Goal: Task Accomplishment & Management: Manage account settings

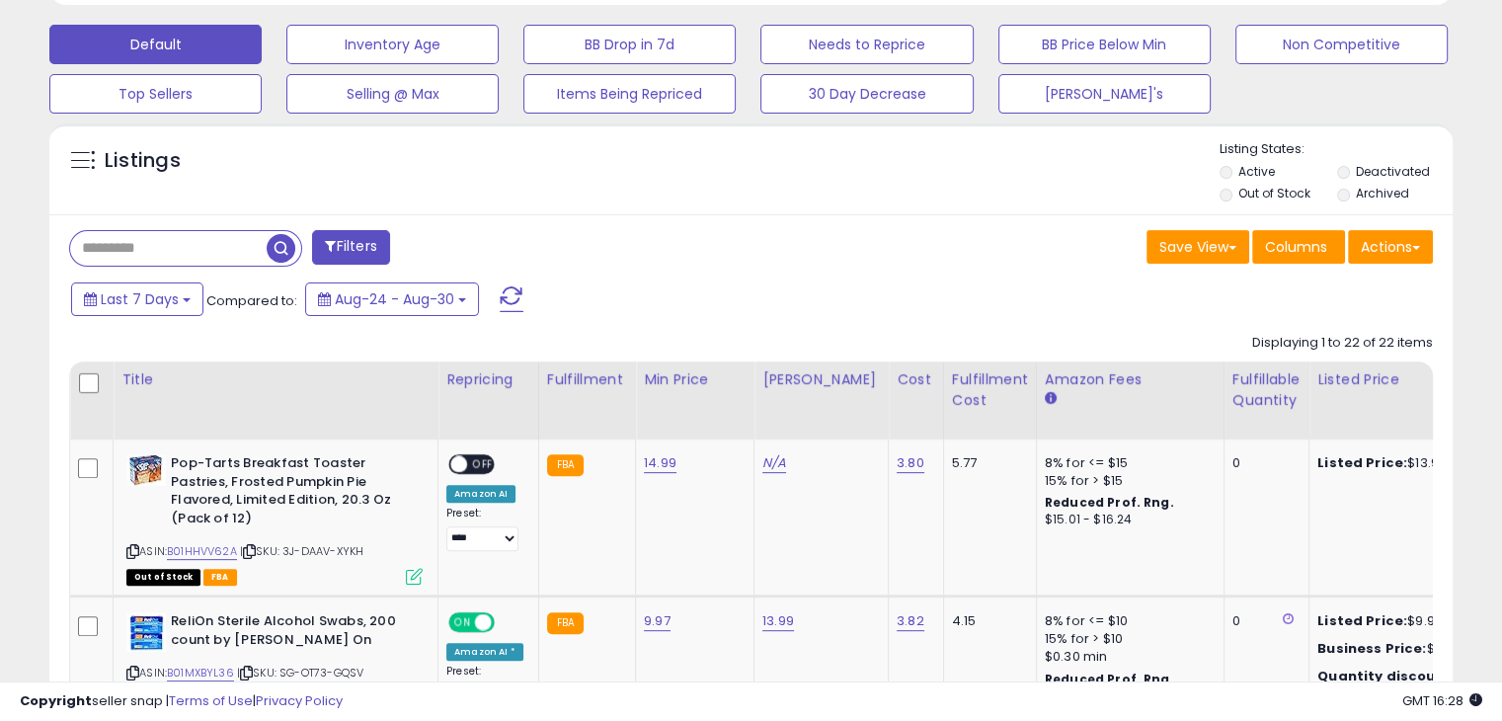
scroll to position [582, 0]
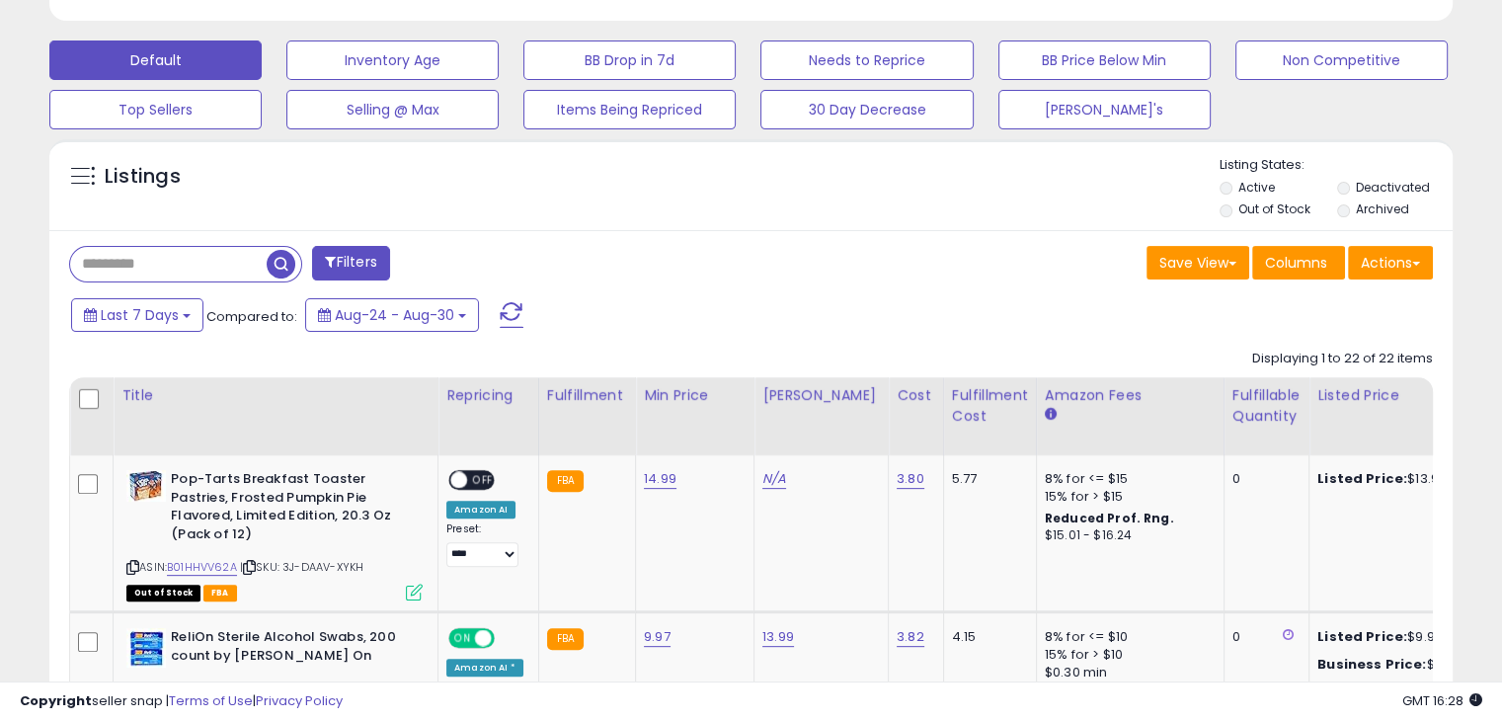
click at [506, 311] on span at bounding box center [512, 315] width 24 height 26
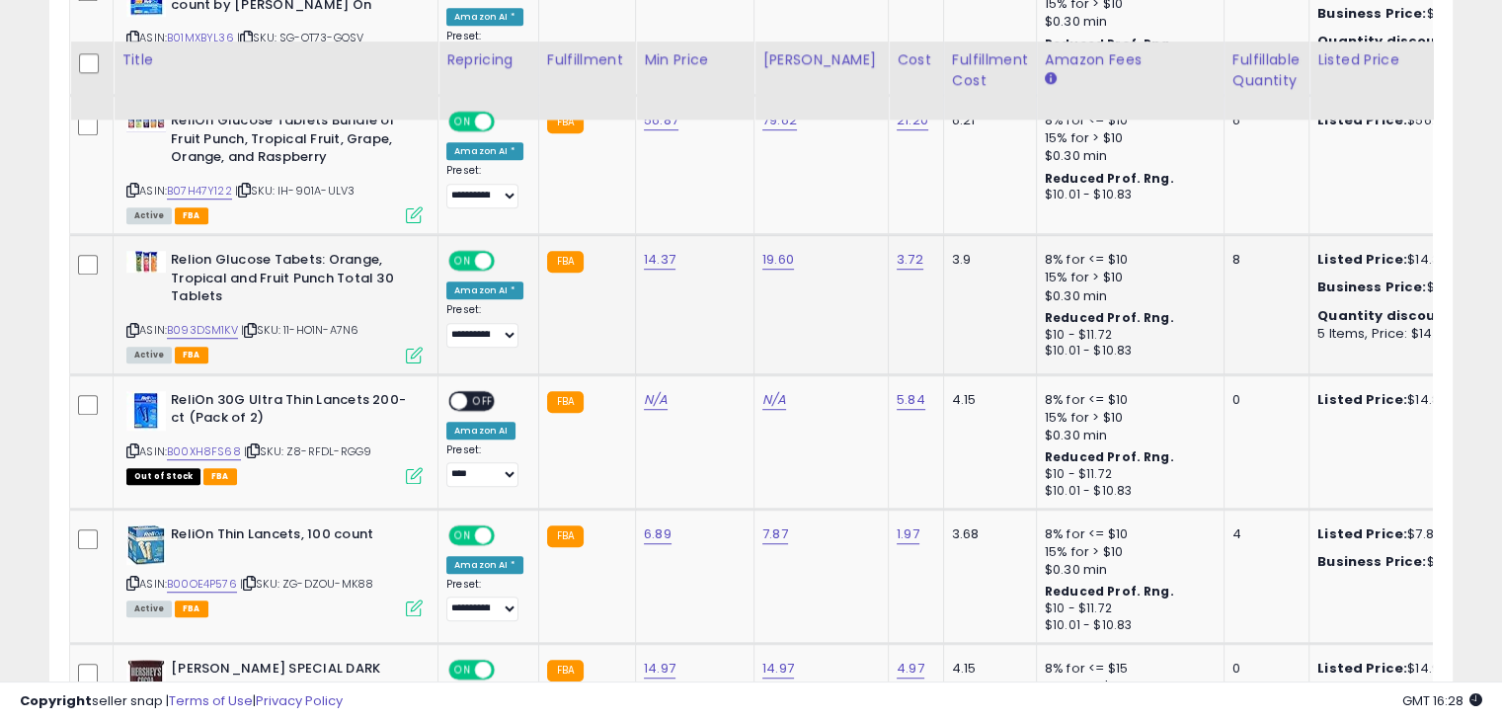
scroll to position [1273, 0]
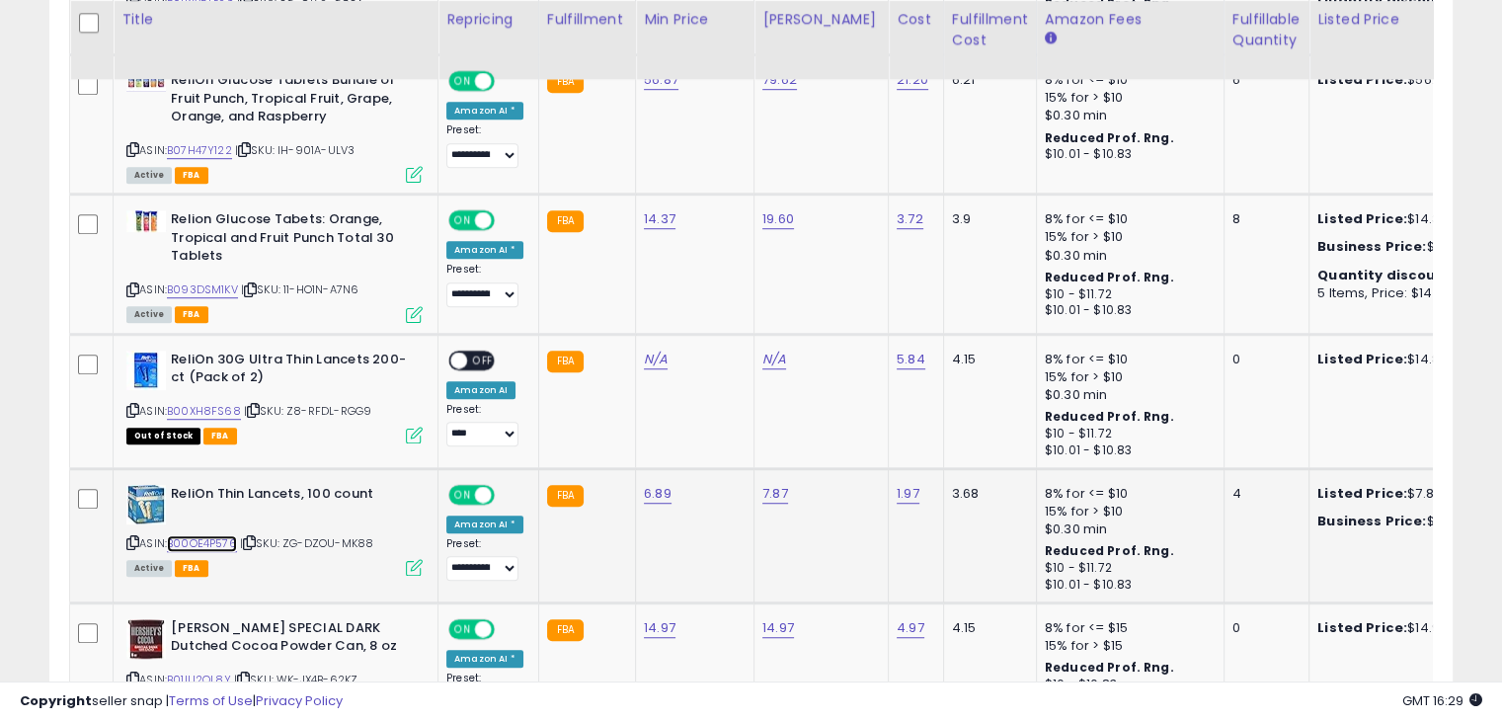
click at [205, 536] on link "B00OE4P576" at bounding box center [202, 543] width 70 height 17
click at [215, 408] on link "B00XH8FS68" at bounding box center [204, 411] width 74 height 17
click at [897, 361] on link "5.84" at bounding box center [911, 360] width 29 height 20
type input "*"
type input "****"
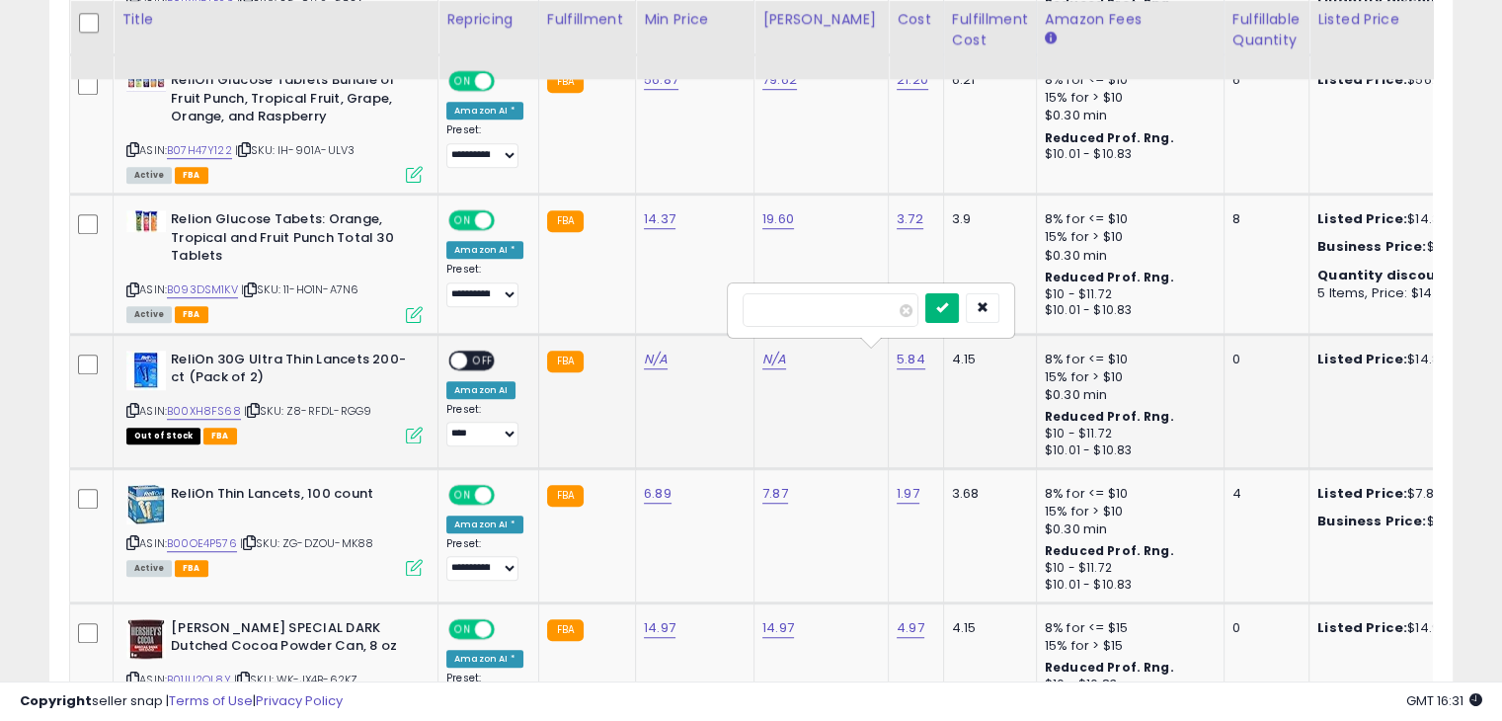
click at [948, 308] on icon "submit" at bounding box center [942, 307] width 12 height 12
click at [654, 360] on link "N/A" at bounding box center [656, 360] width 24 height 20
type input "*****"
click at [709, 301] on icon "submit" at bounding box center [703, 307] width 12 height 12
click at [771, 360] on link "N/A" at bounding box center [774, 360] width 24 height 20
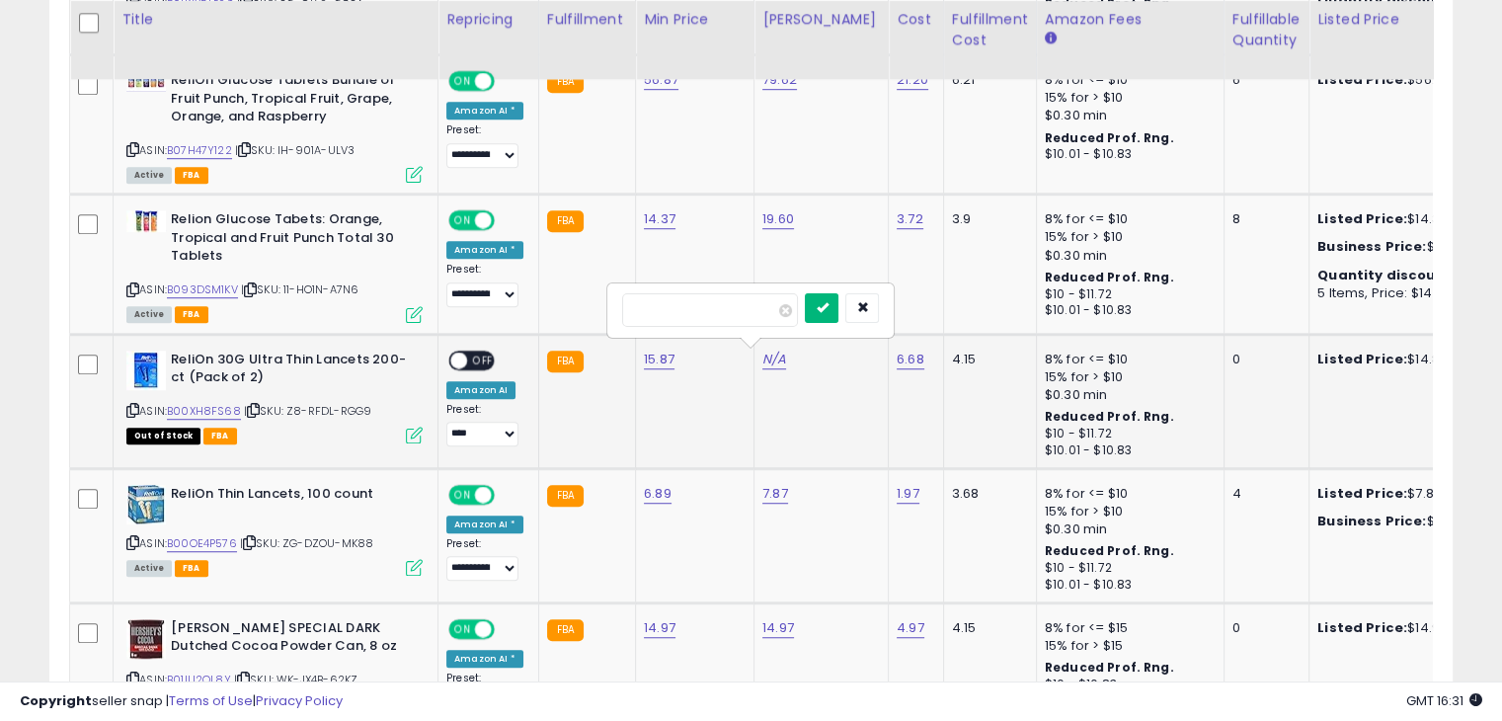
type input "*****"
click at [828, 305] on icon "submit" at bounding box center [822, 307] width 12 height 12
click at [210, 542] on link "B00OE4P576" at bounding box center [202, 543] width 70 height 17
click at [772, 493] on link "7.87" at bounding box center [775, 494] width 26 height 20
type input "*"
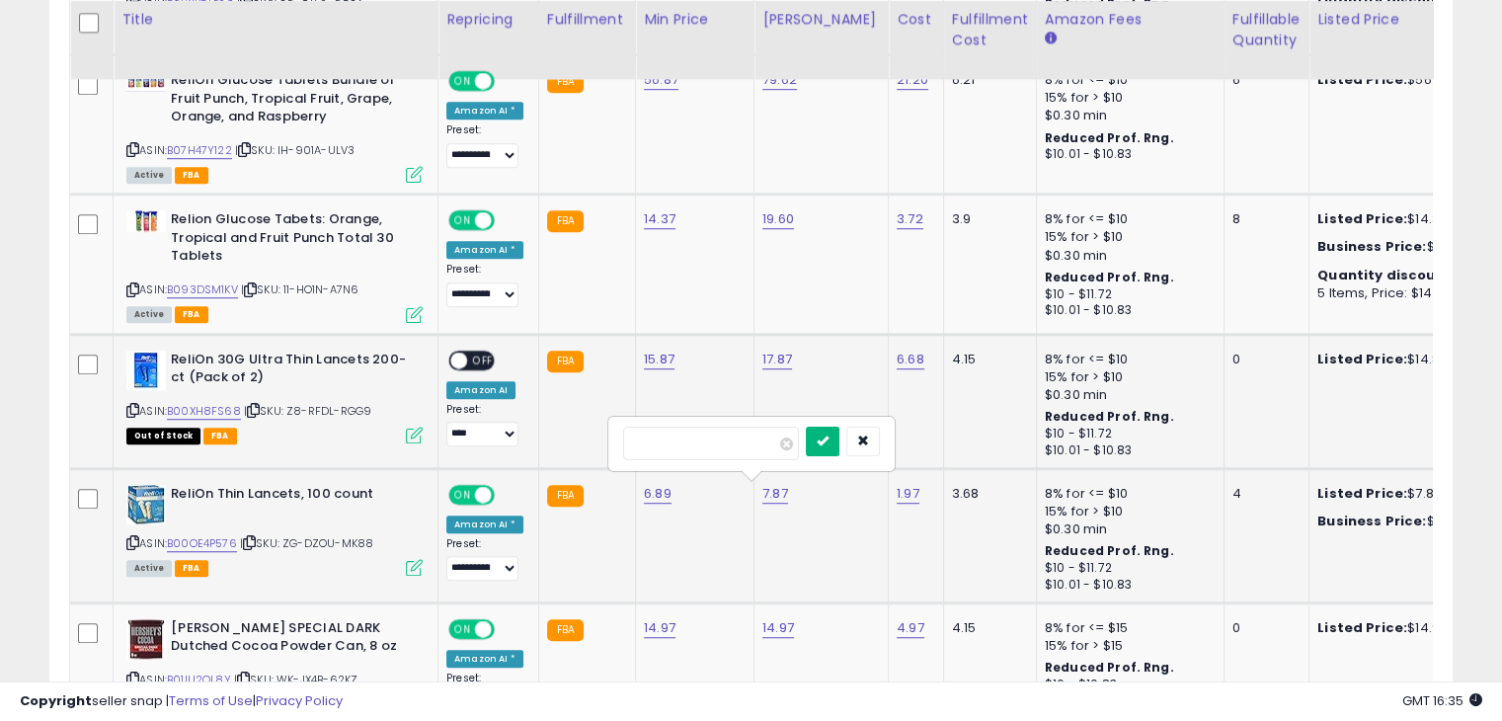
type input "****"
click at [840, 444] on button "submit" at bounding box center [823, 442] width 34 height 30
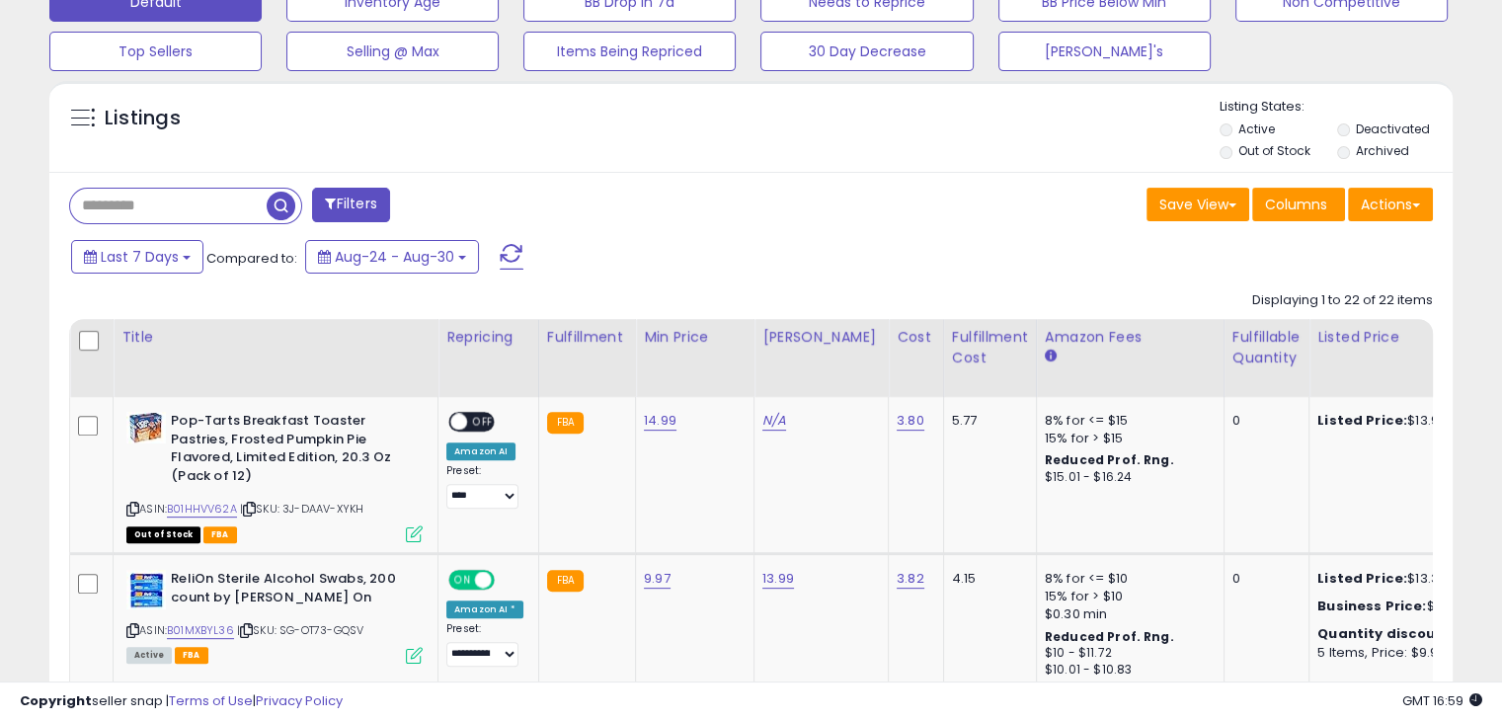
scroll to position [593, 0]
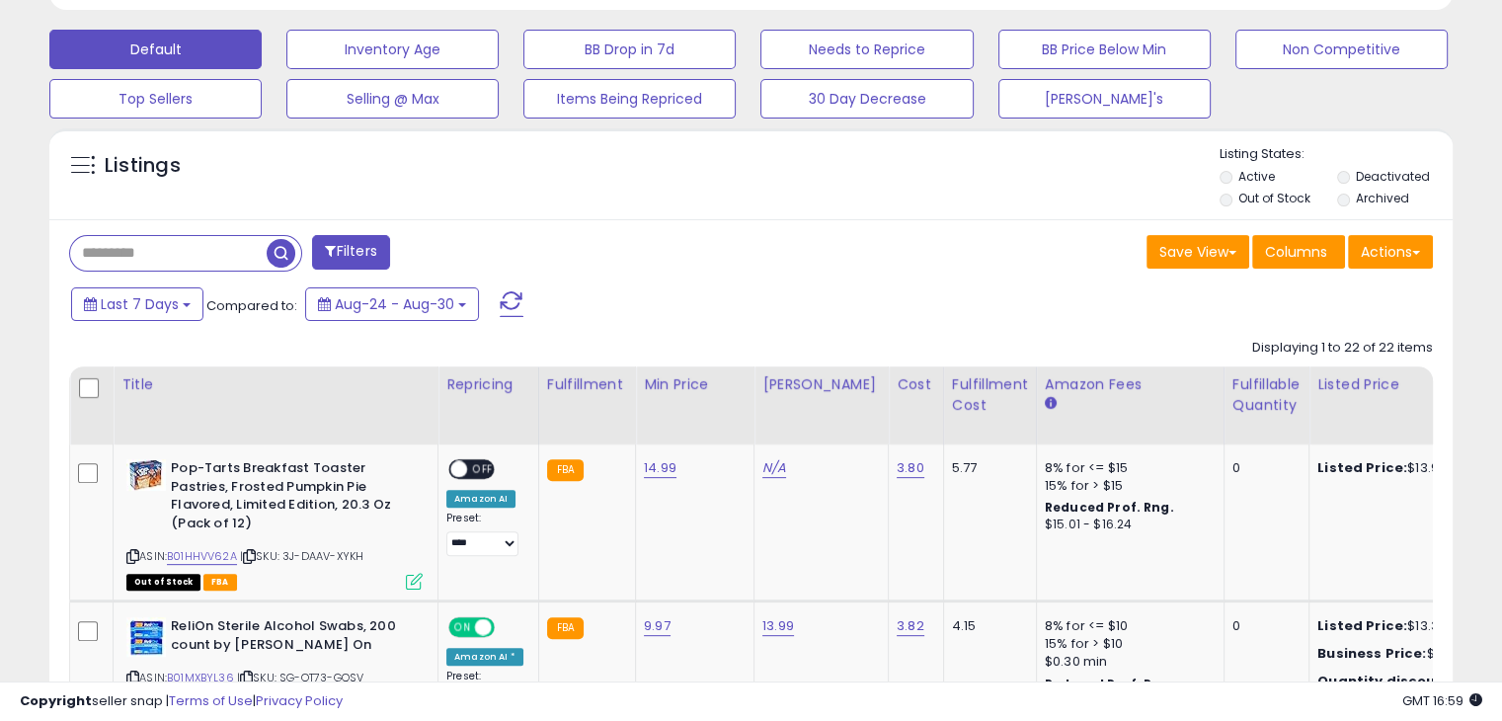
drag, startPoint x: 505, startPoint y: 301, endPoint x: 533, endPoint y: 305, distance: 28.9
click at [505, 301] on span at bounding box center [512, 304] width 24 height 26
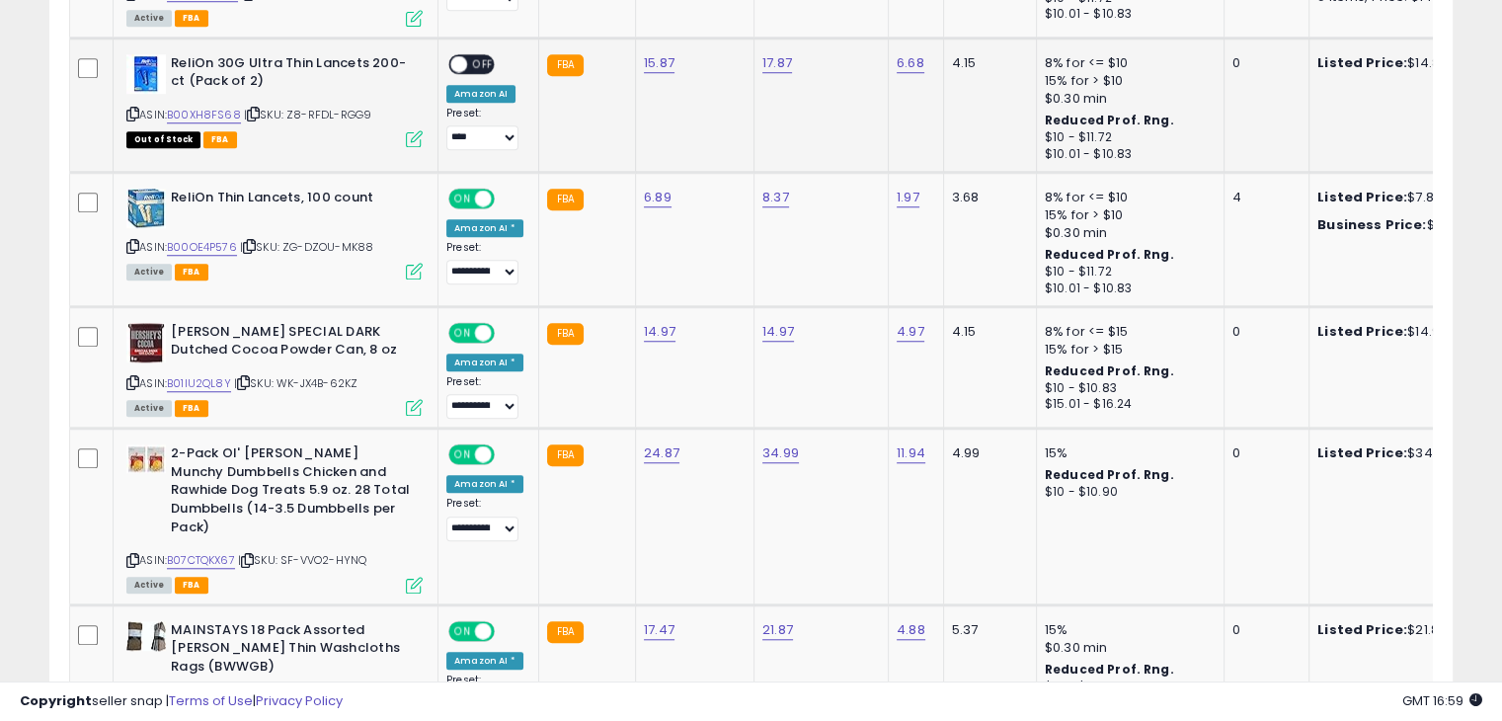
scroll to position [404, 812]
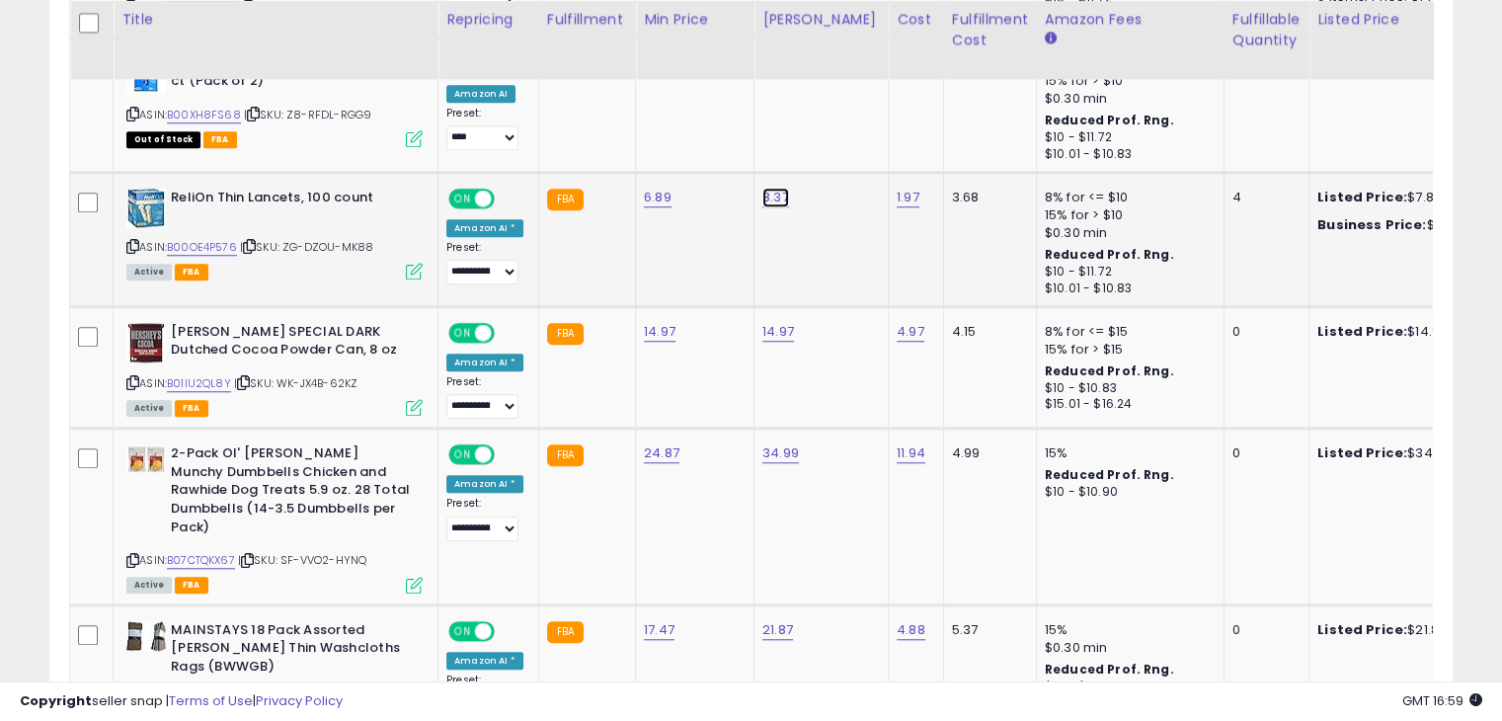
click at [762, 197] on link "8.37" at bounding box center [775, 198] width 27 height 20
type input "*"
type input "****"
click at [829, 147] on icon "submit" at bounding box center [823, 144] width 12 height 12
click at [204, 244] on link "B00OE4P576" at bounding box center [202, 247] width 70 height 17
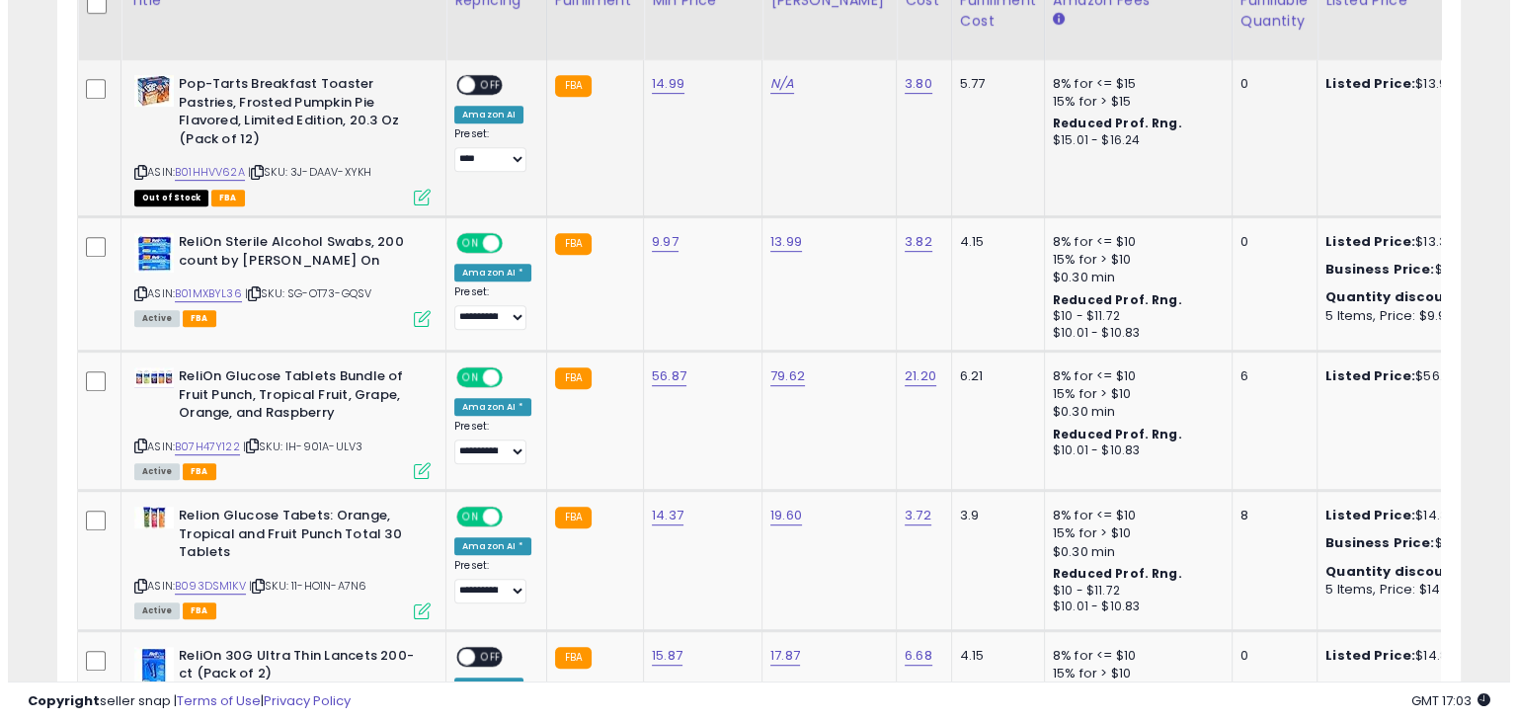
scroll to position [483, 0]
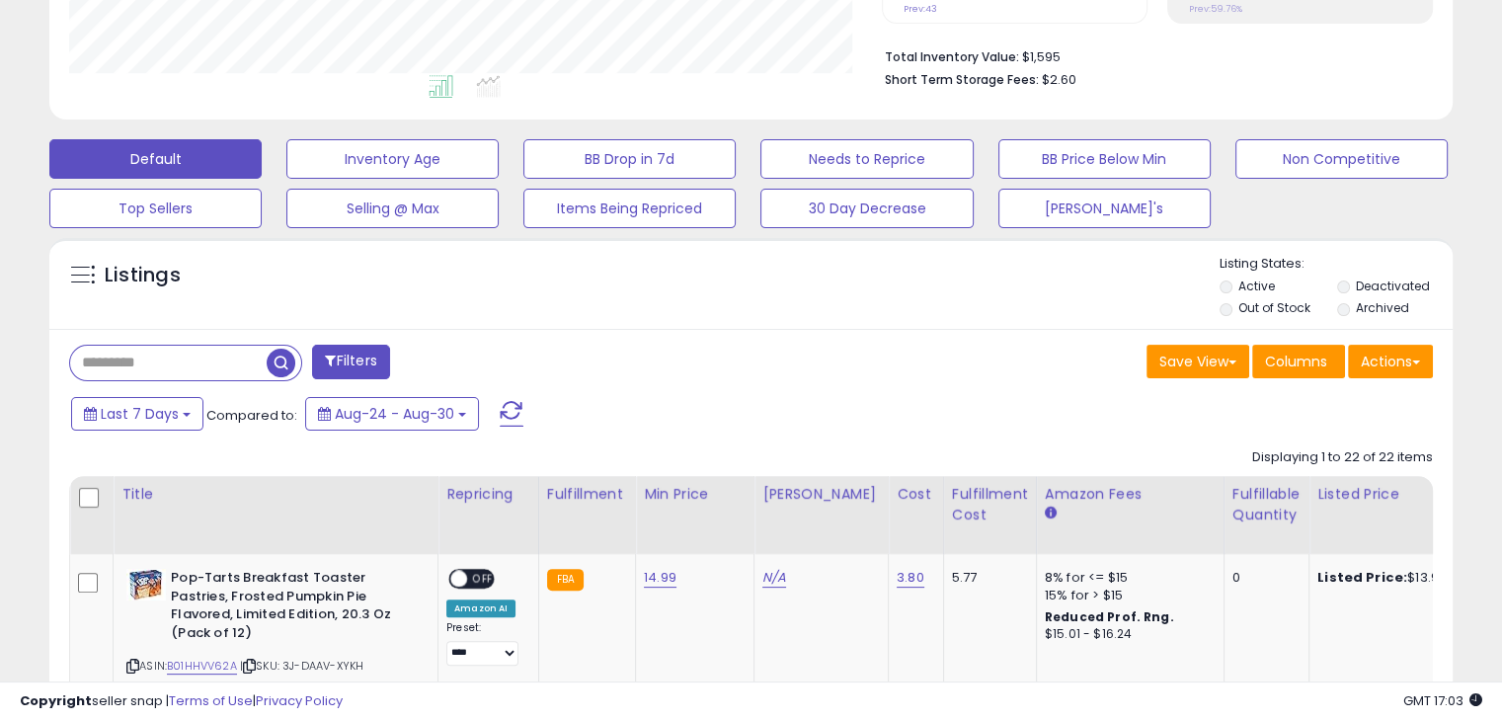
drag, startPoint x: 509, startPoint y: 408, endPoint x: 544, endPoint y: 389, distance: 40.2
click at [508, 408] on span at bounding box center [512, 414] width 24 height 26
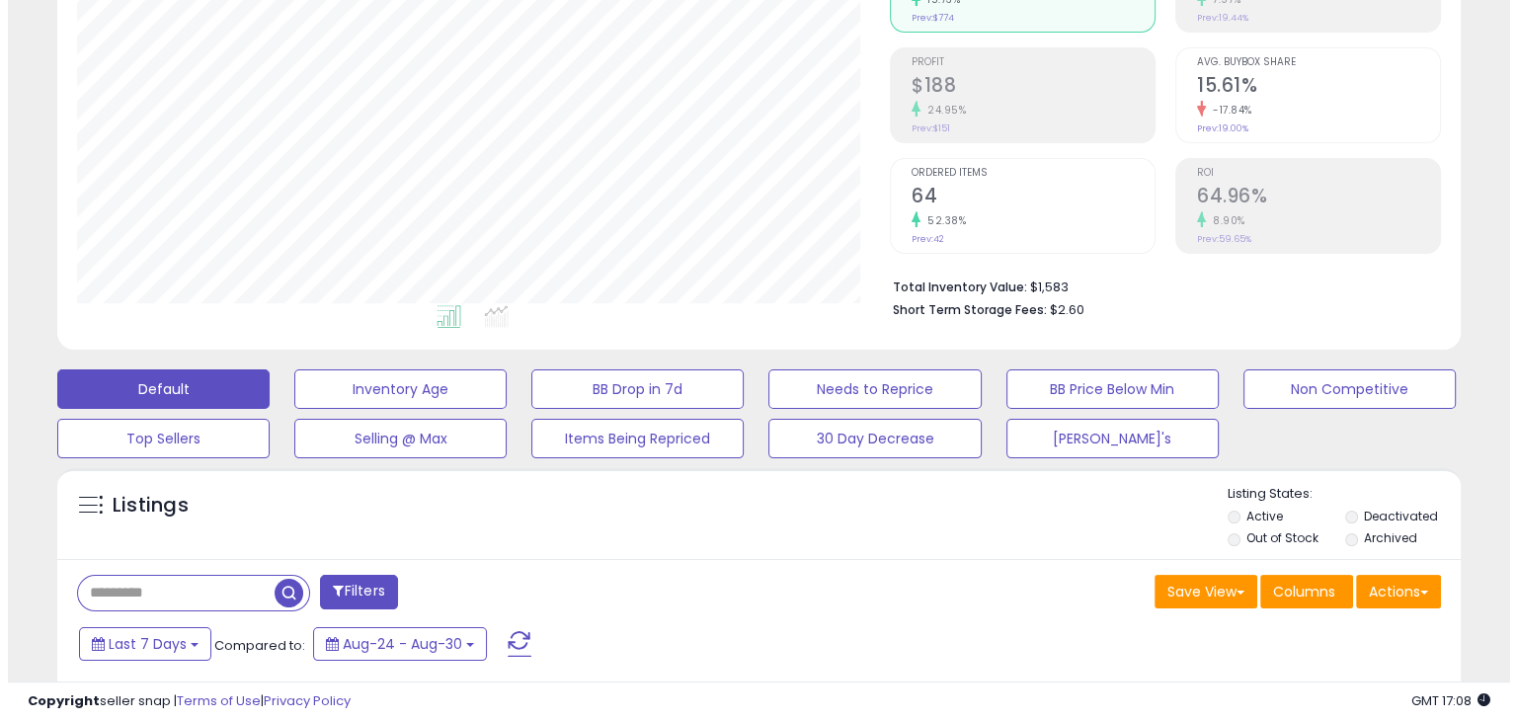
scroll to position [285, 0]
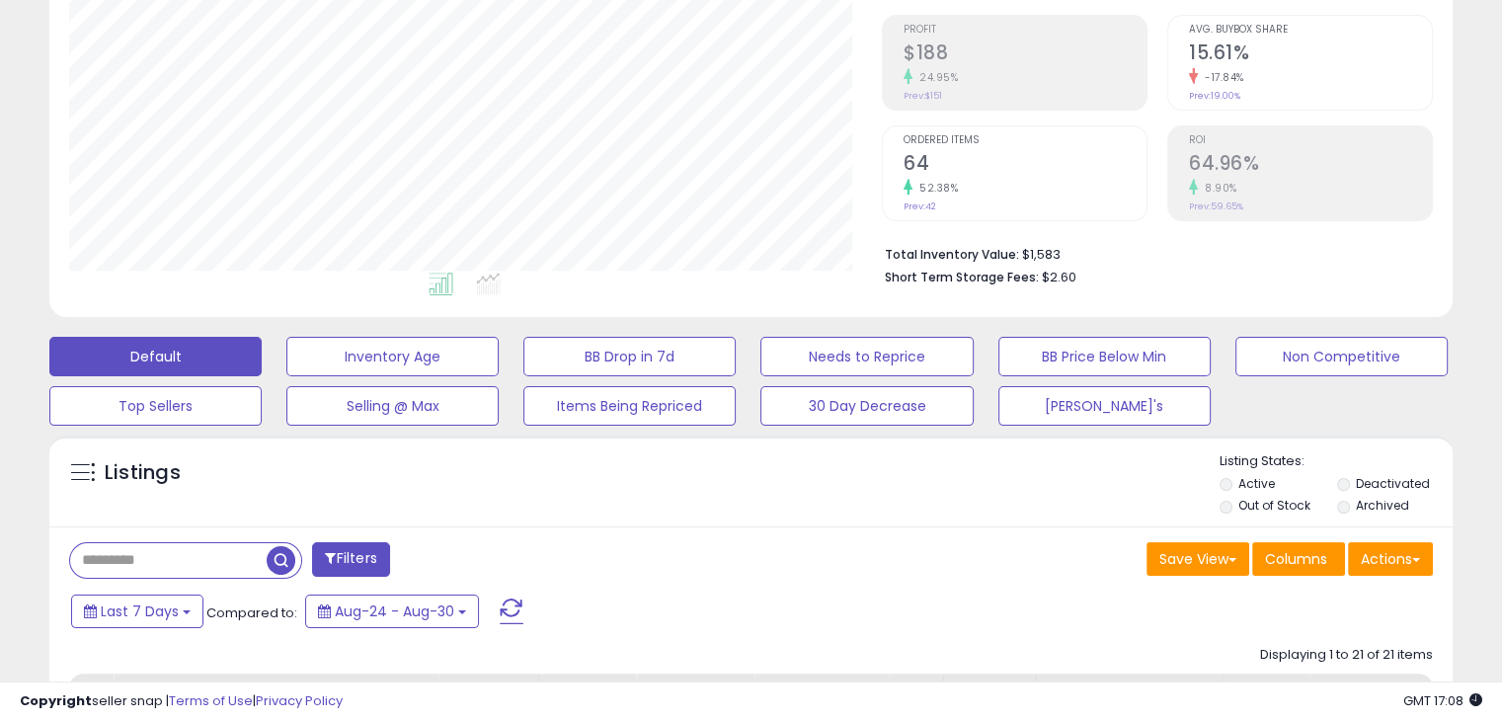
click at [508, 602] on span at bounding box center [512, 612] width 24 height 26
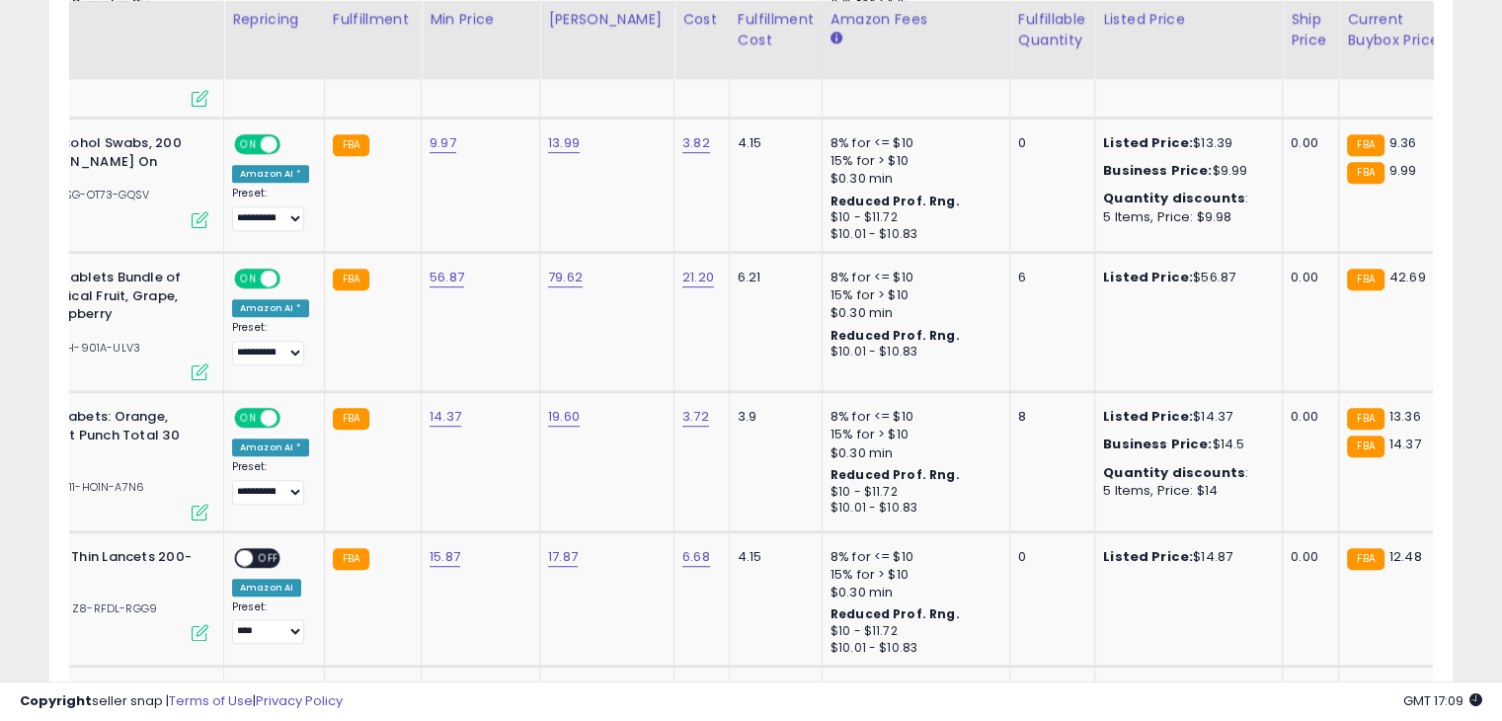
scroll to position [0, 0]
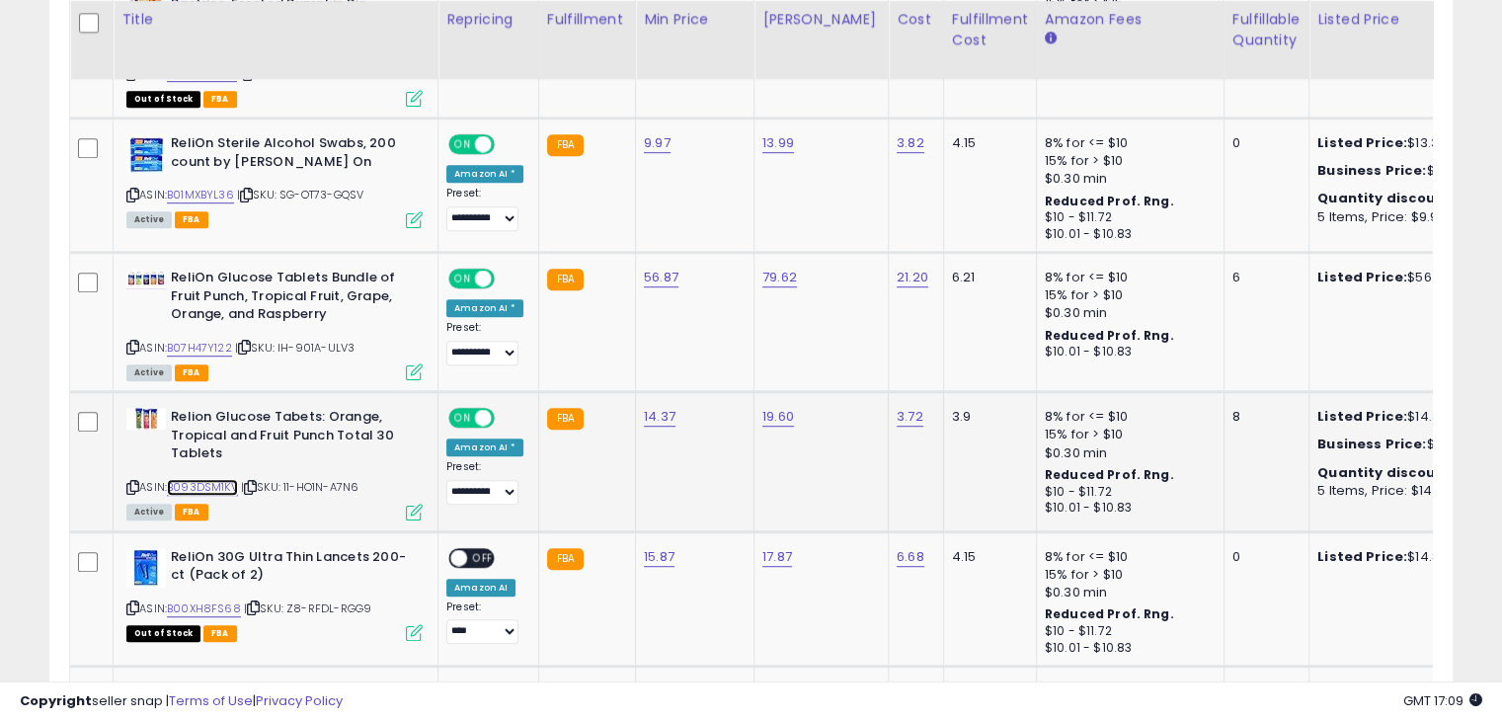
click at [219, 484] on link "B093DSM1KV" at bounding box center [202, 487] width 71 height 17
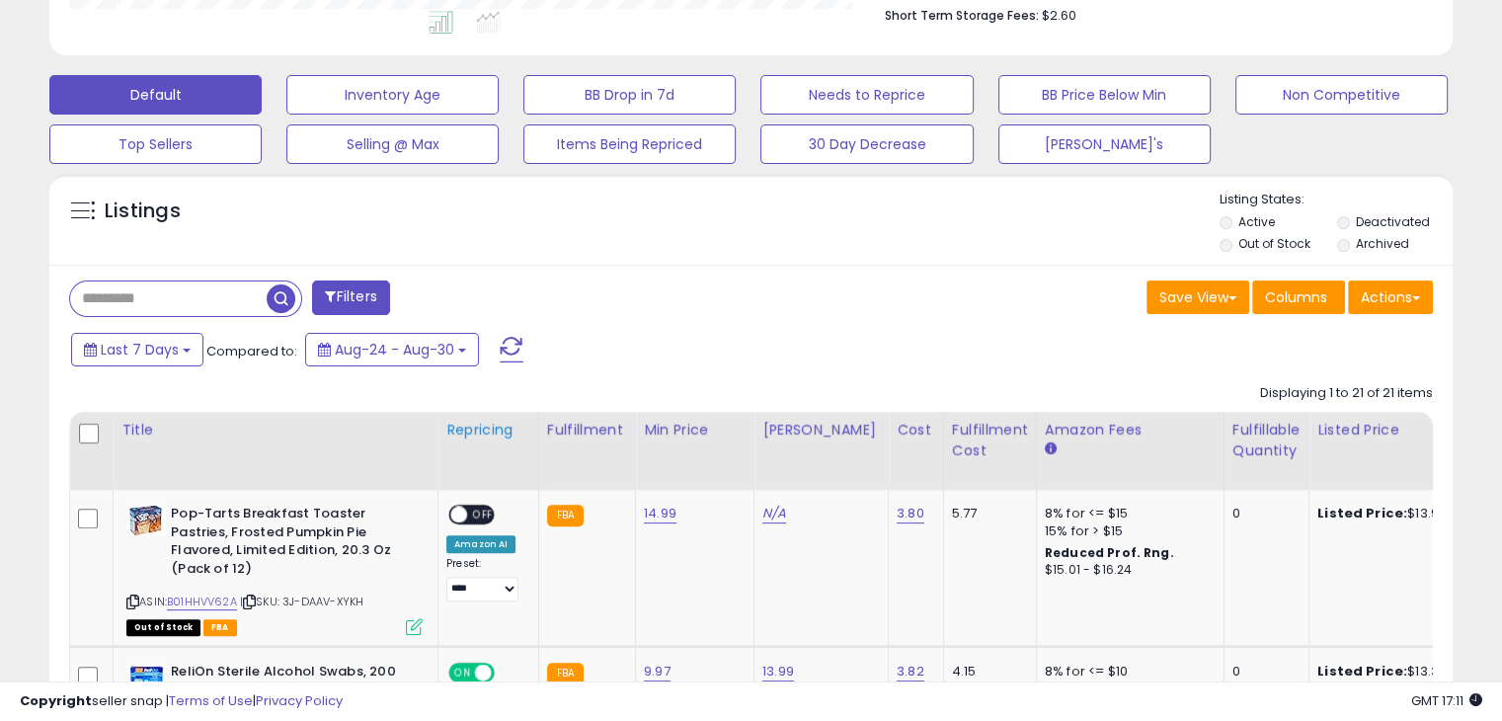
scroll to position [498, 0]
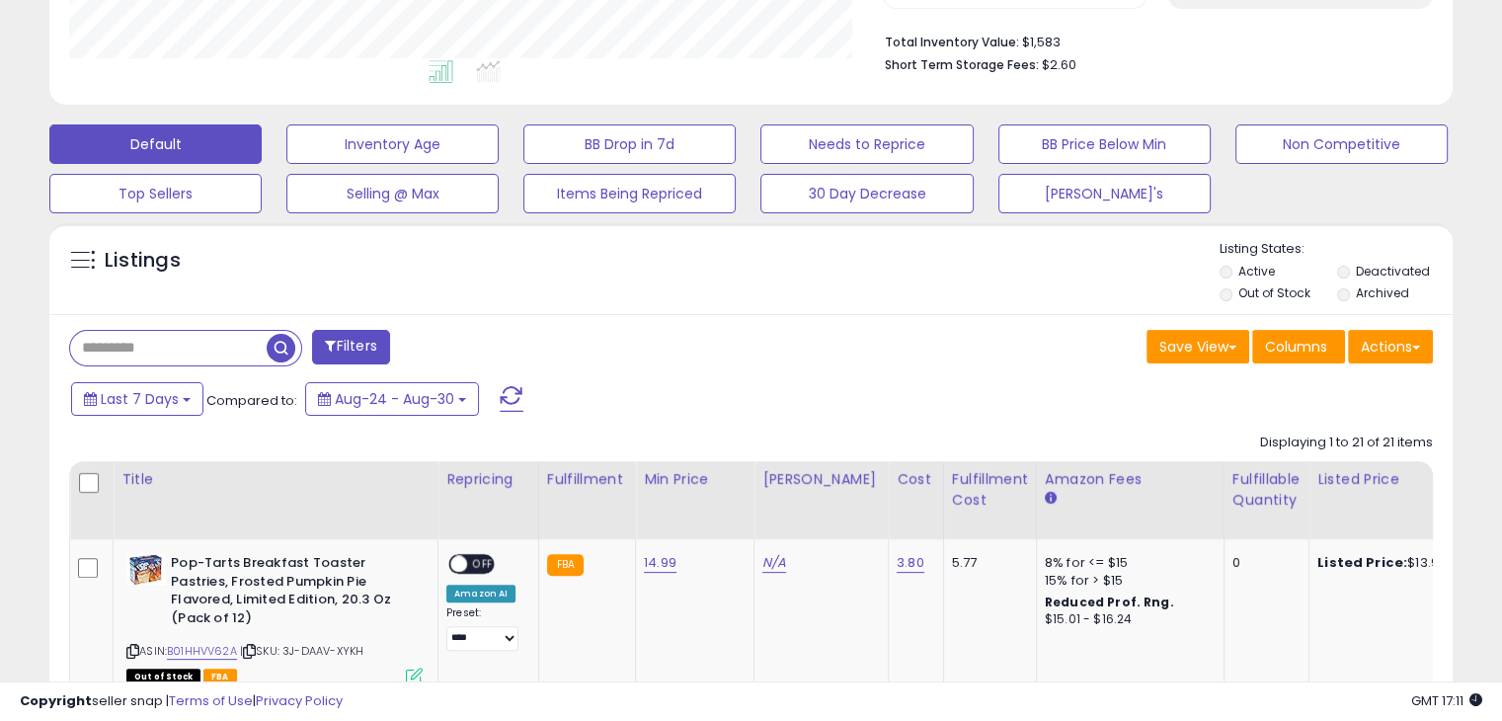
click at [506, 395] on span at bounding box center [512, 399] width 24 height 26
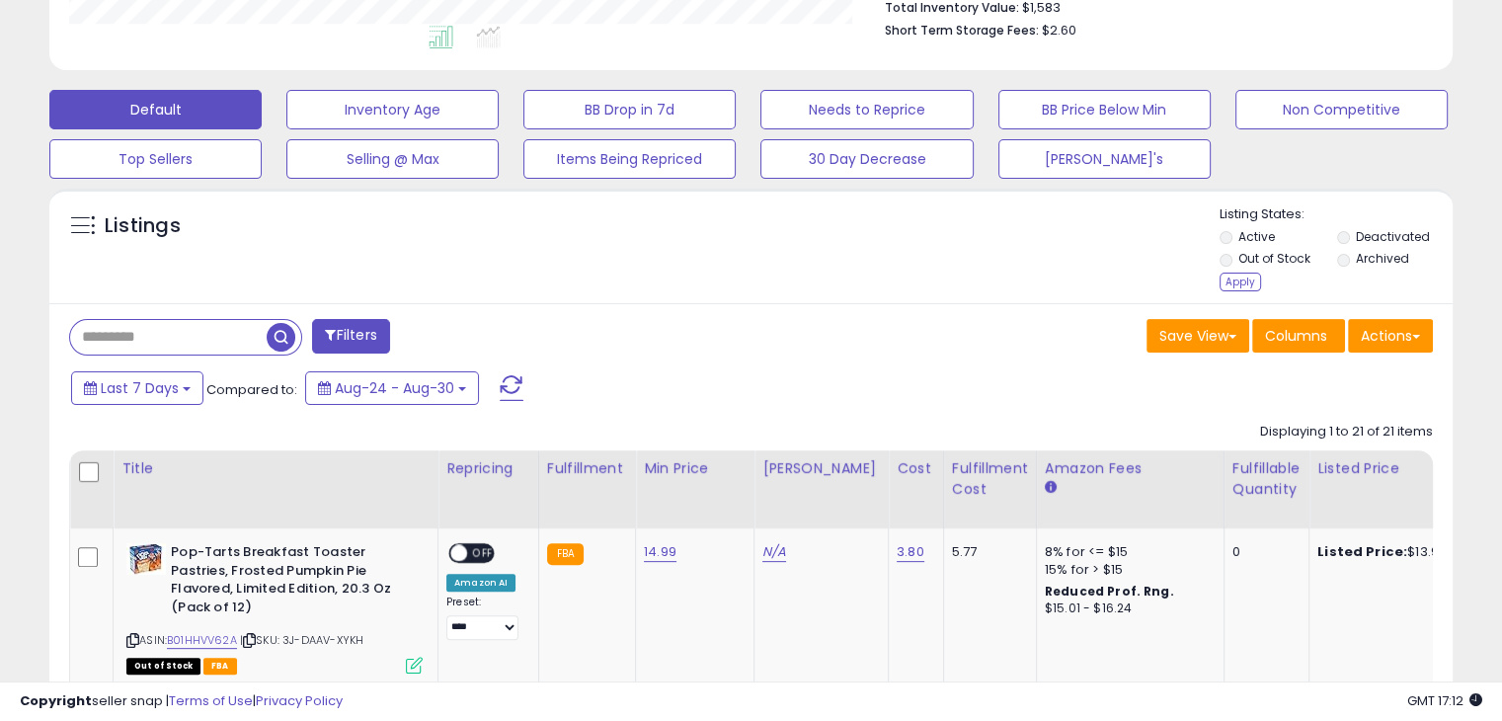
scroll to position [423, 0]
